Goal: Information Seeking & Learning: Learn about a topic

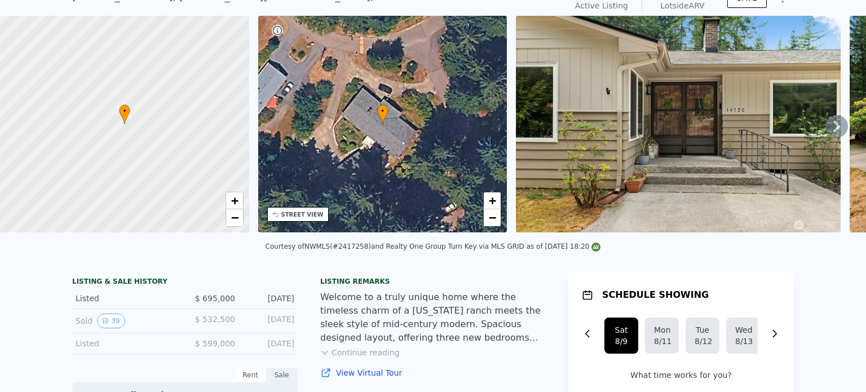
scroll to position [4, 0]
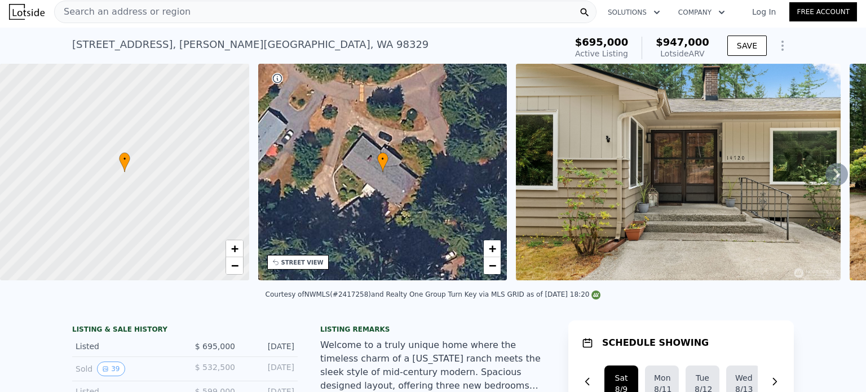
click at [263, 13] on div "Search an address or region" at bounding box center [325, 12] width 542 height 23
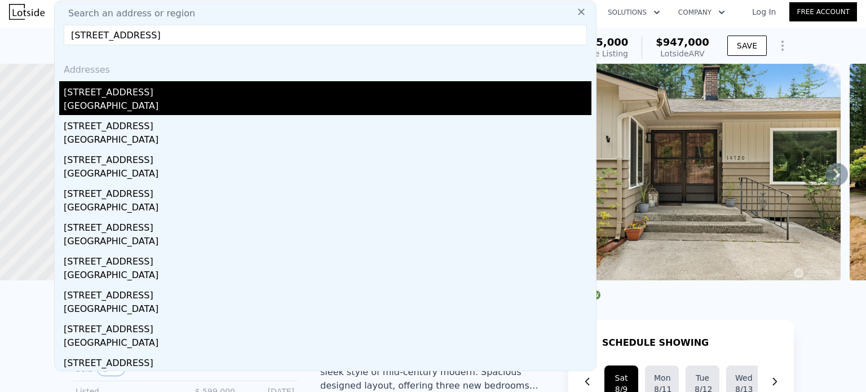
type input "[STREET_ADDRESS]"
click at [139, 103] on div "[GEOGRAPHIC_DATA]" at bounding box center [328, 107] width 528 height 16
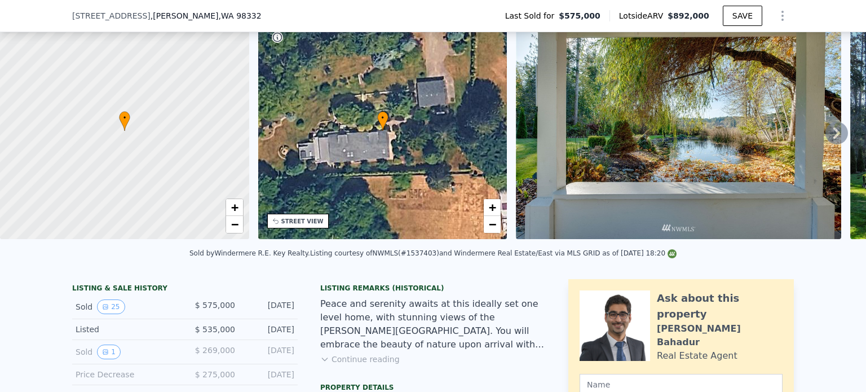
scroll to position [108, 0]
